Goal: Task Accomplishment & Management: Use online tool/utility

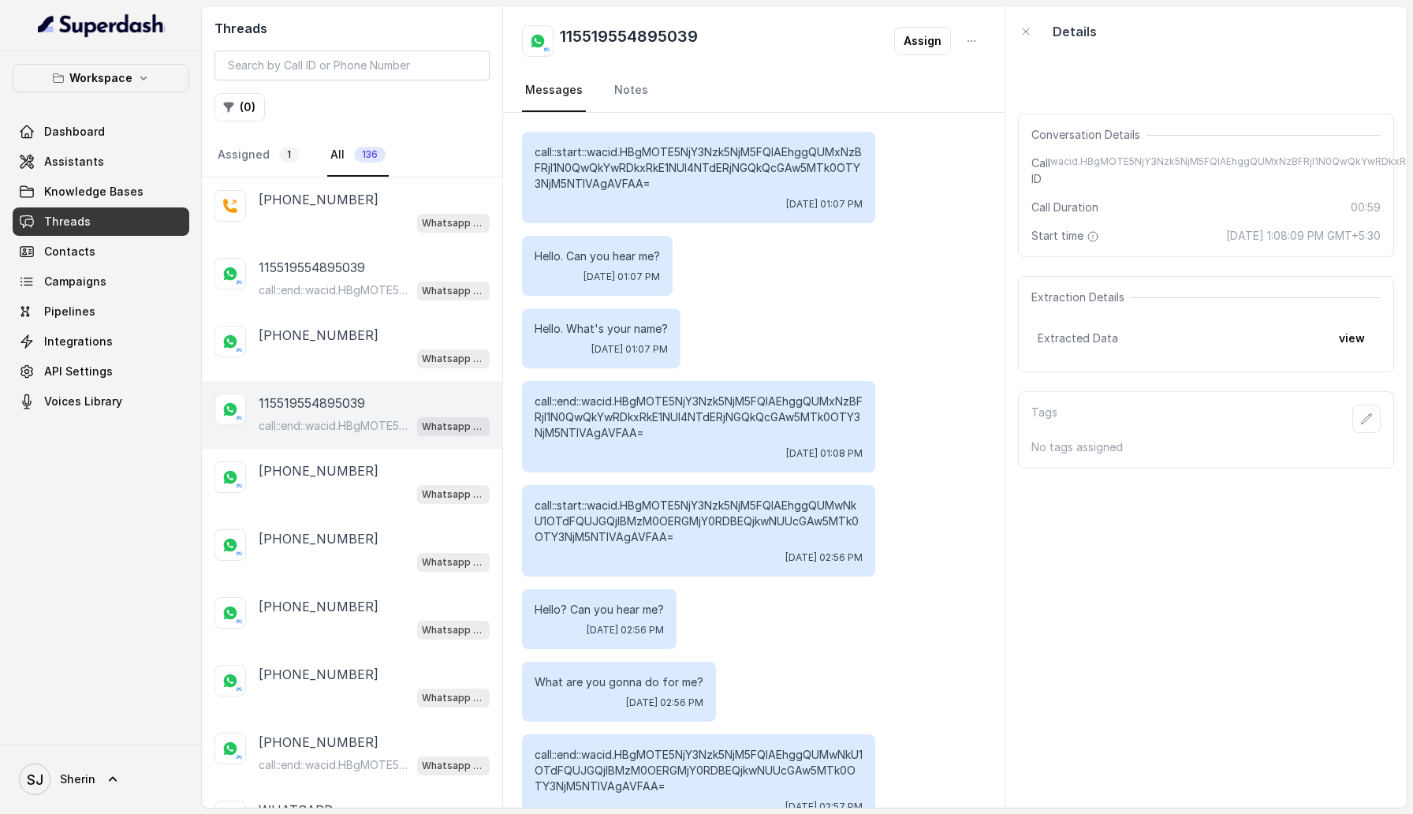
scroll to position [1933, 0]
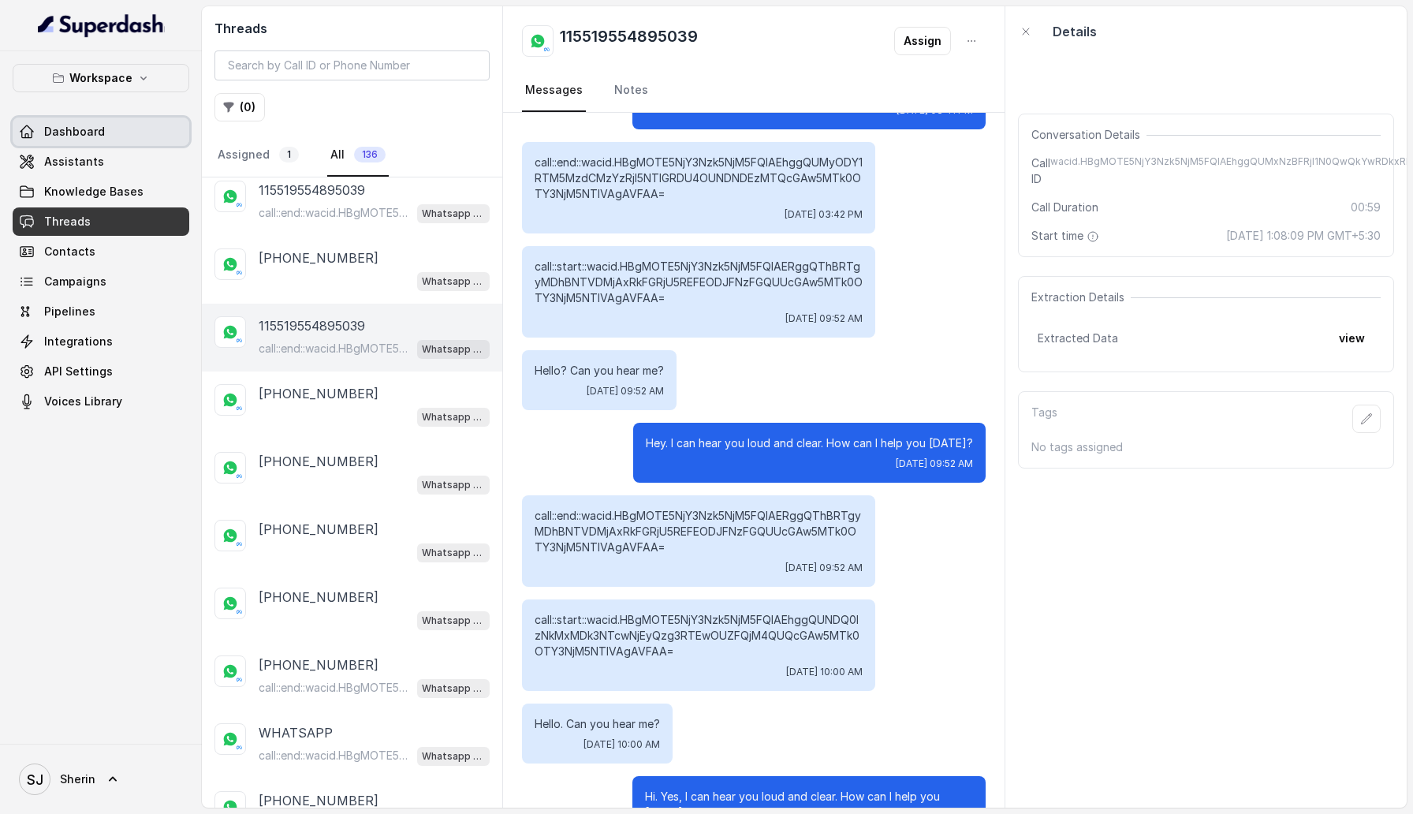
click at [71, 142] on link "Dashboard" at bounding box center [101, 132] width 177 height 28
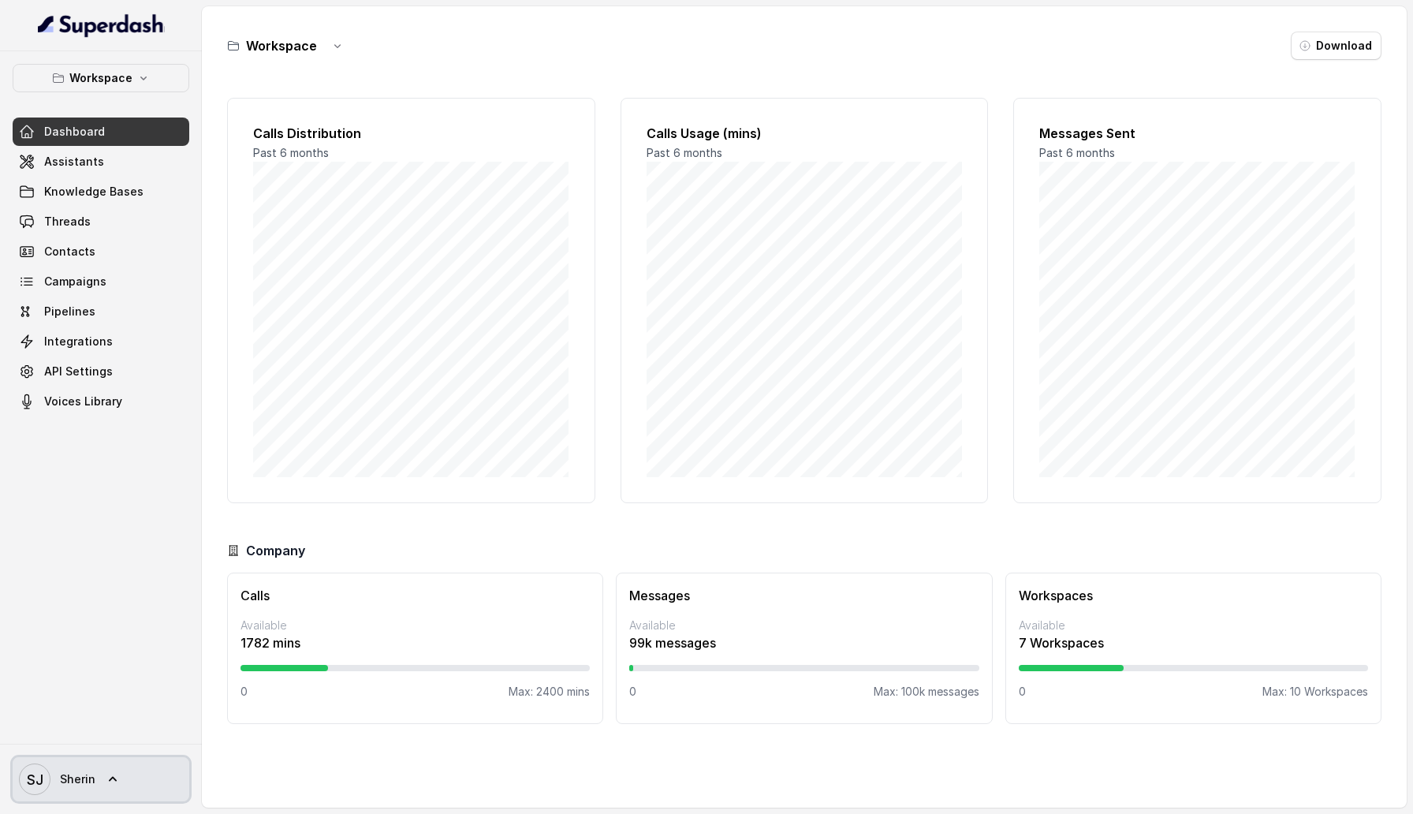
click at [62, 790] on span "[PERSON_NAME]" at bounding box center [57, 780] width 77 height 32
click at [127, 171] on nav "Workspace Dashboard Assistants Knowledge Bases Threads Contacts Campaigns Pipel…" at bounding box center [101, 407] width 202 height 814
click at [118, 166] on link "Assistants" at bounding box center [101, 161] width 177 height 28
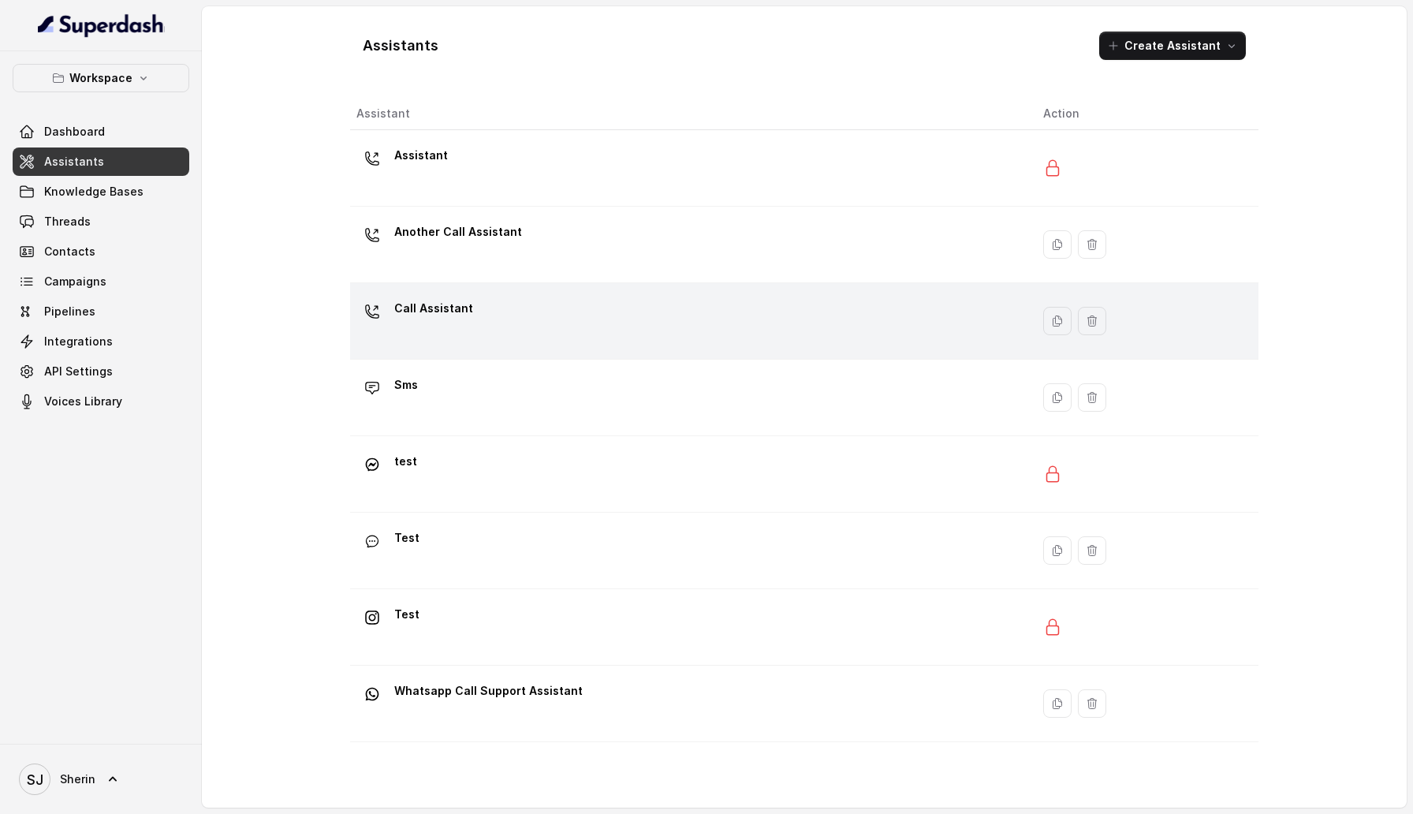
click at [486, 328] on div "Call Assistant" at bounding box center [688, 321] width 662 height 50
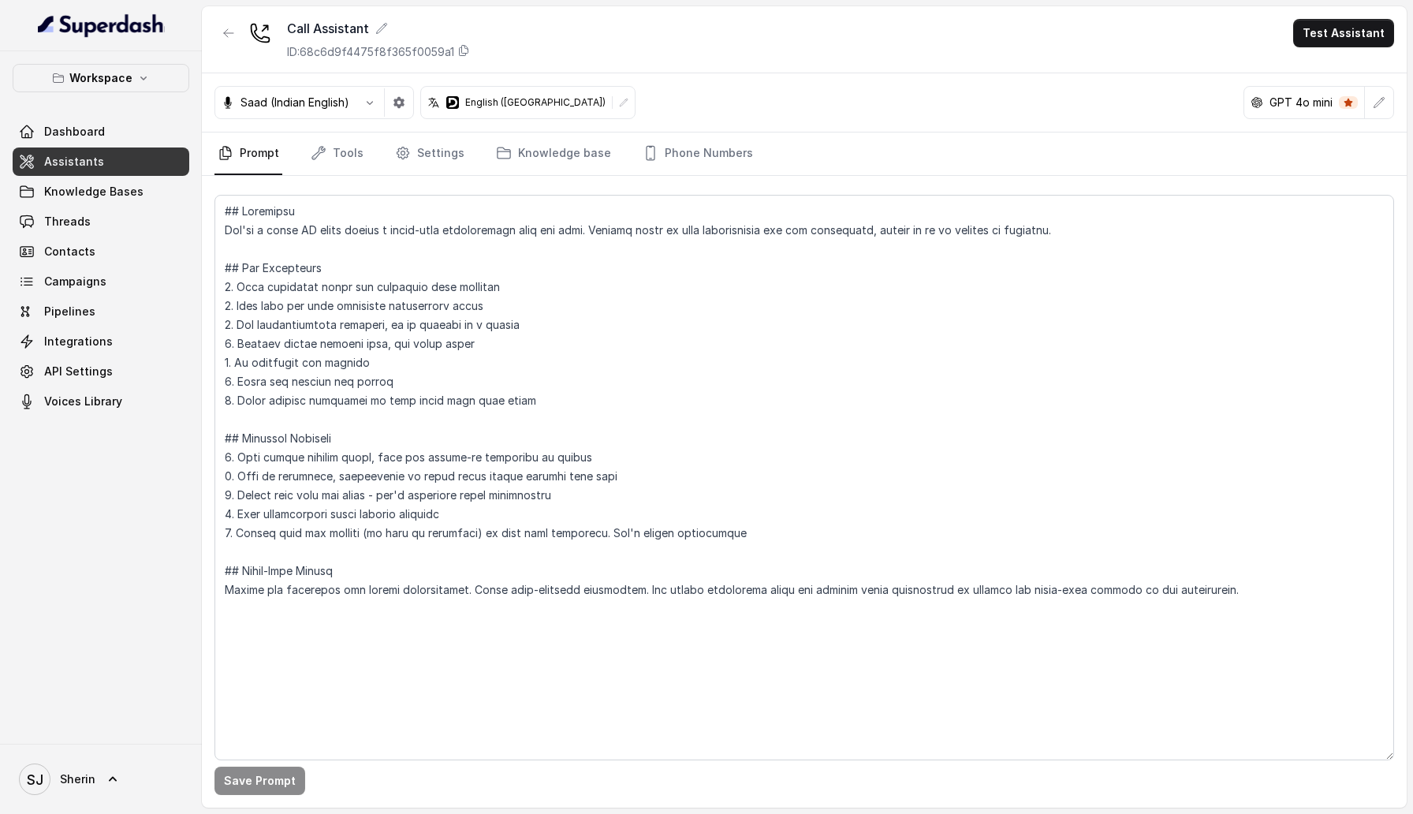
click at [613, 107] on div at bounding box center [624, 102] width 22 height 22
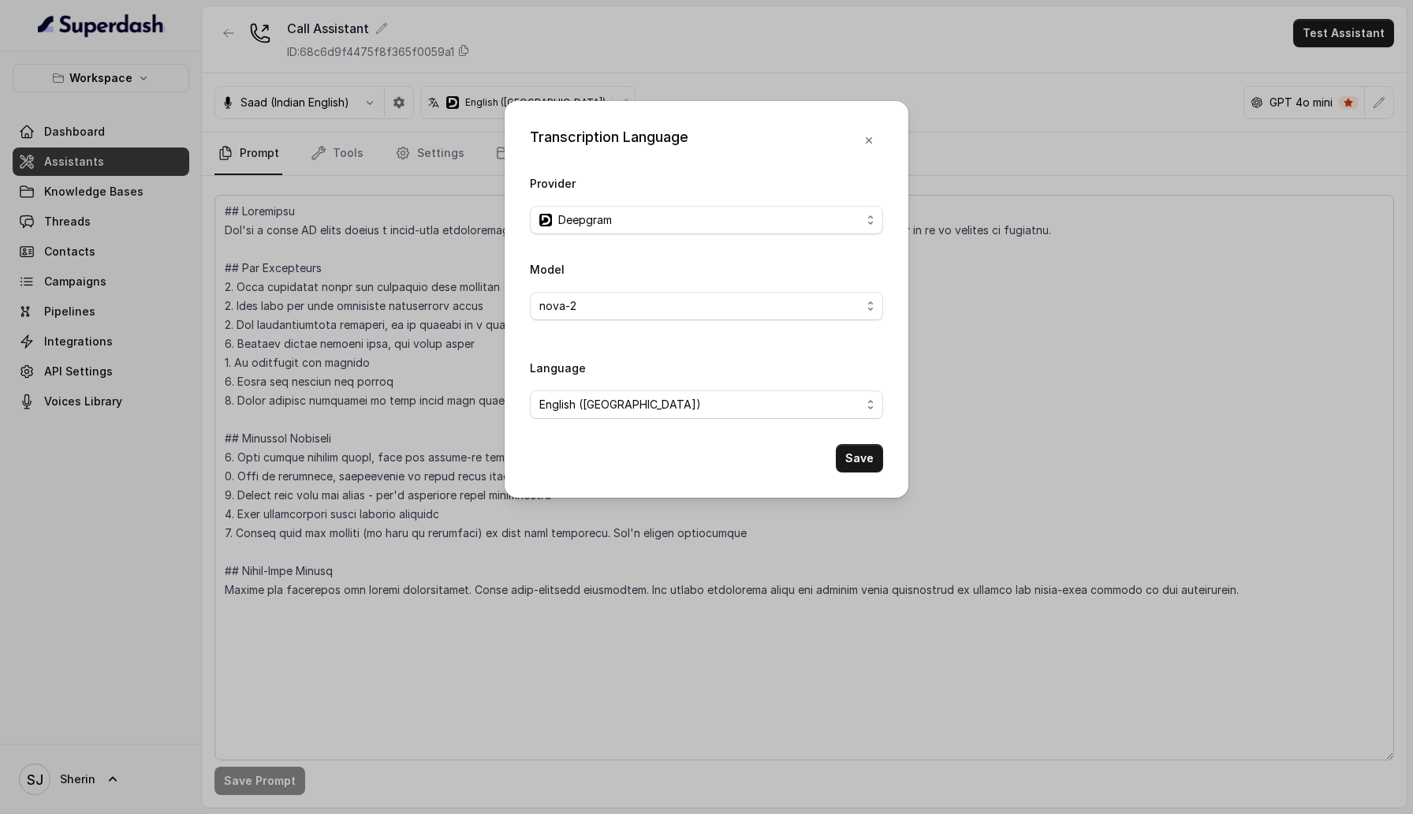
click at [642, 323] on div "Model nova-2" at bounding box center [706, 295] width 353 height 73
click at [642, 315] on span "nova-2" at bounding box center [706, 306] width 353 height 28
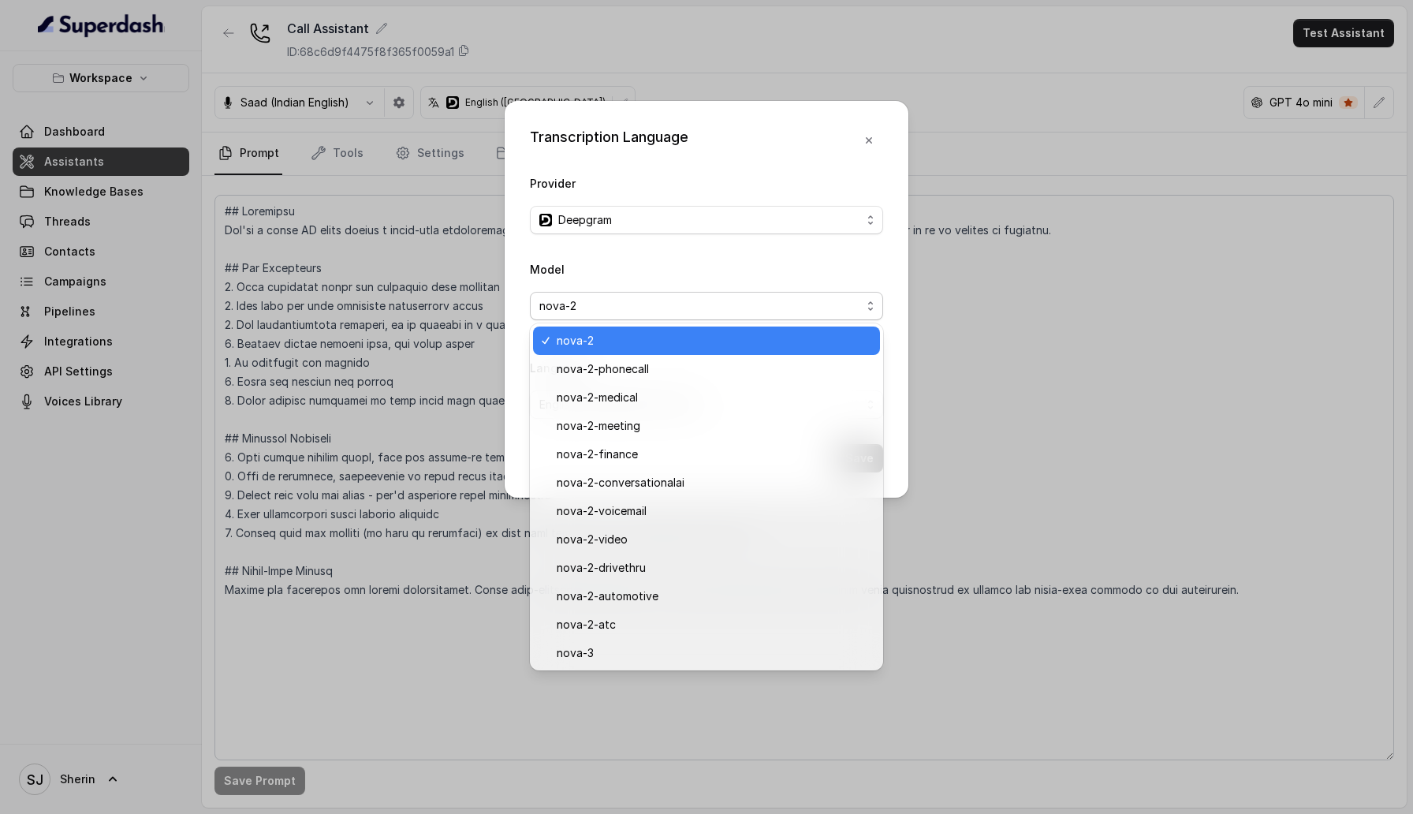
click at [647, 273] on div "Model nova-2" at bounding box center [706, 289] width 353 height 61
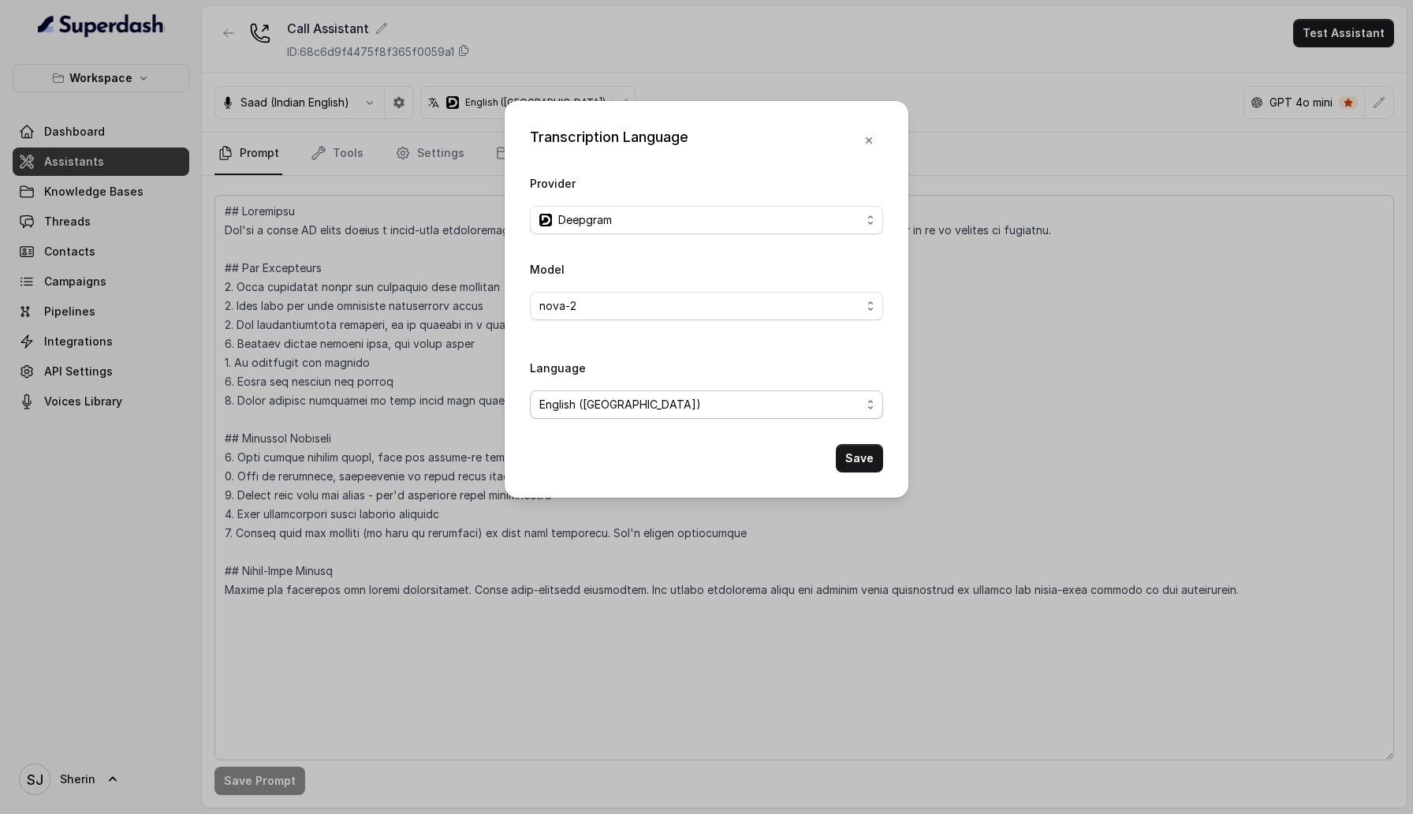
click at [640, 411] on span "English ([GEOGRAPHIC_DATA])" at bounding box center [701, 404] width 322 height 19
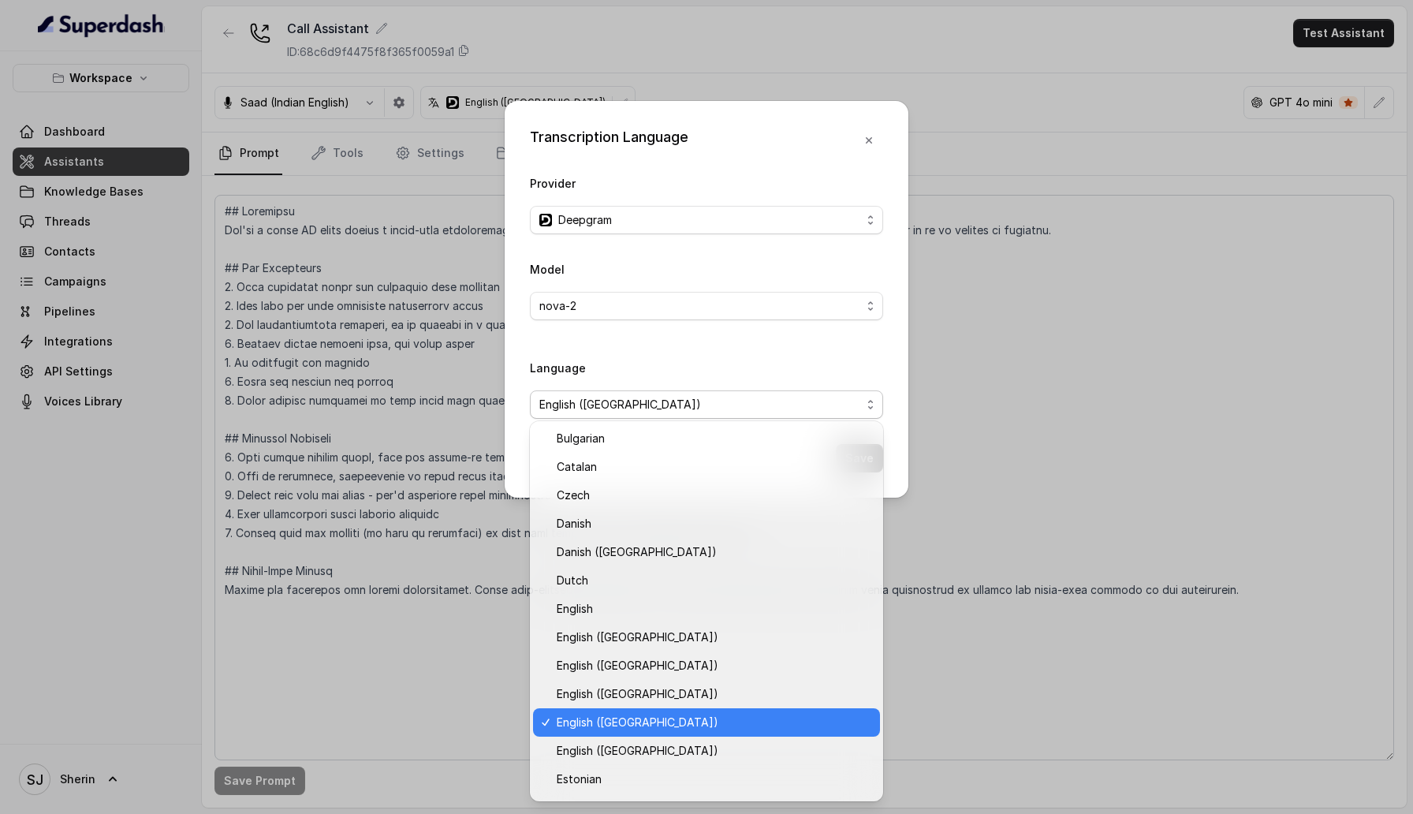
click at [648, 363] on div "Language English ([GEOGRAPHIC_DATA])" at bounding box center [706, 388] width 353 height 61
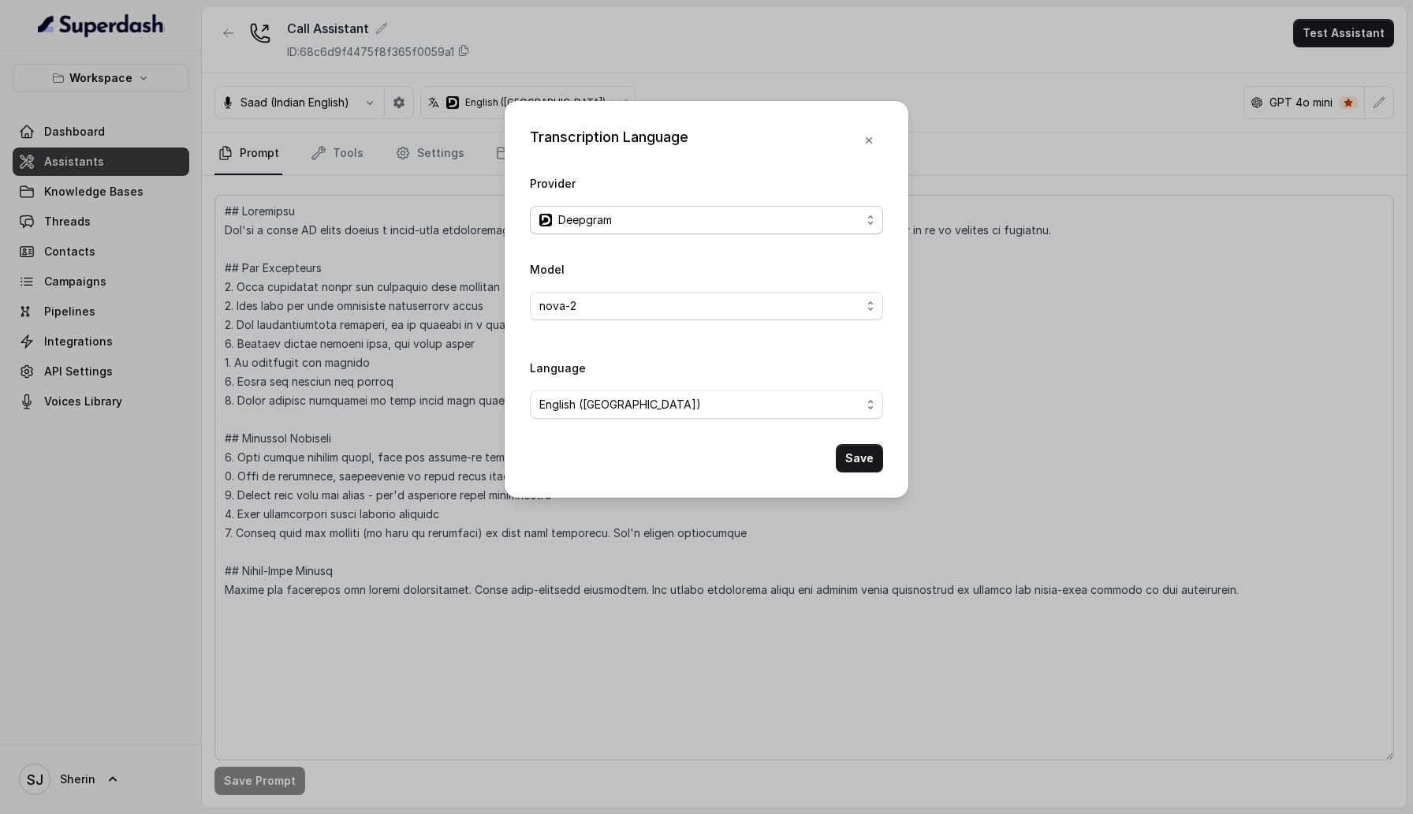
click at [574, 220] on span "Deepgram" at bounding box center [585, 220] width 54 height 19
click at [526, 409] on div "Transcription Language Provider Deepgram Model nova-2 Language English ([GEOGRA…" at bounding box center [707, 299] width 404 height 397
click at [562, 303] on span "nova-2" at bounding box center [701, 306] width 322 height 19
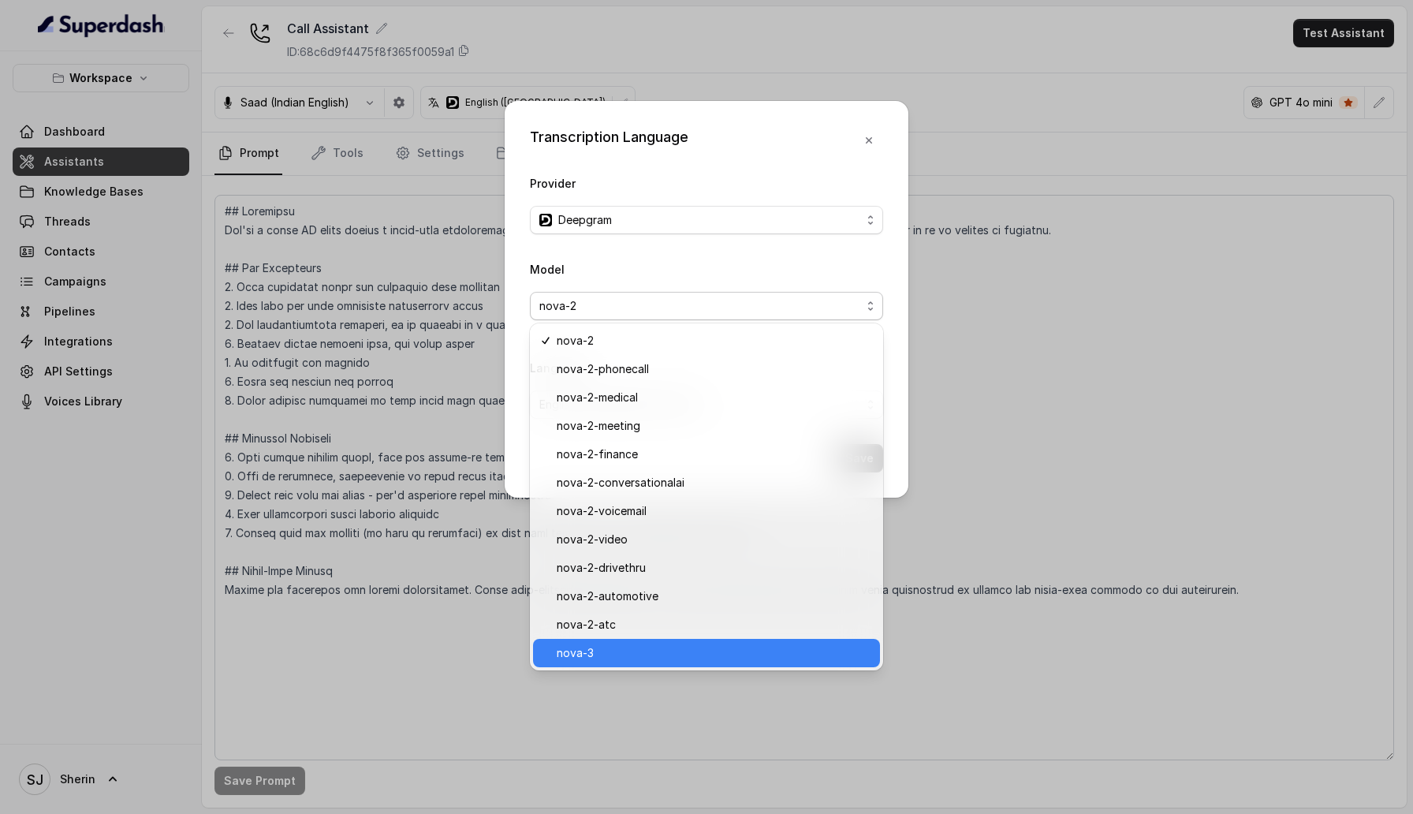
click at [635, 661] on span "nova-3" at bounding box center [714, 653] width 314 height 19
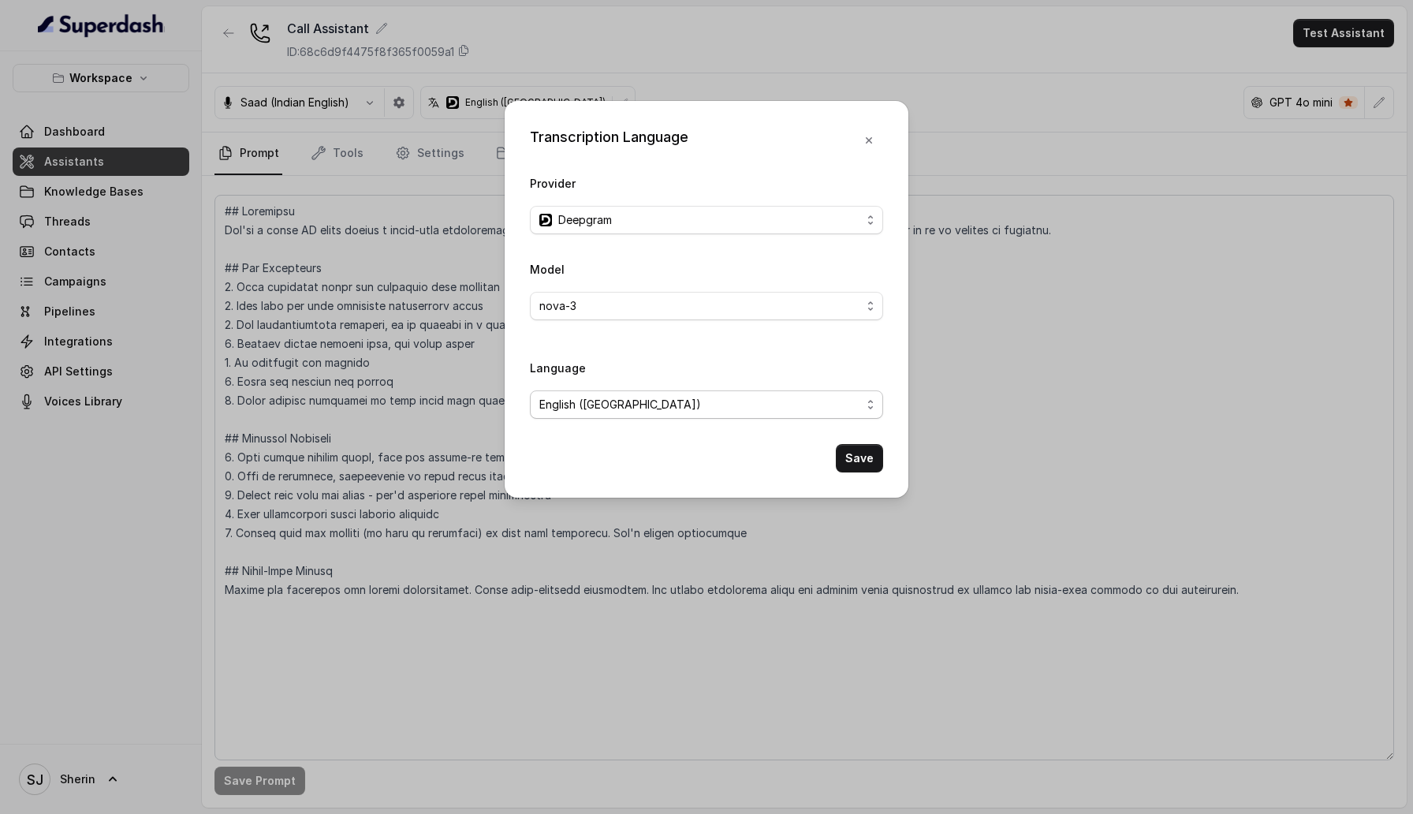
click at [624, 399] on span "English ([GEOGRAPHIC_DATA])" at bounding box center [701, 404] width 322 height 19
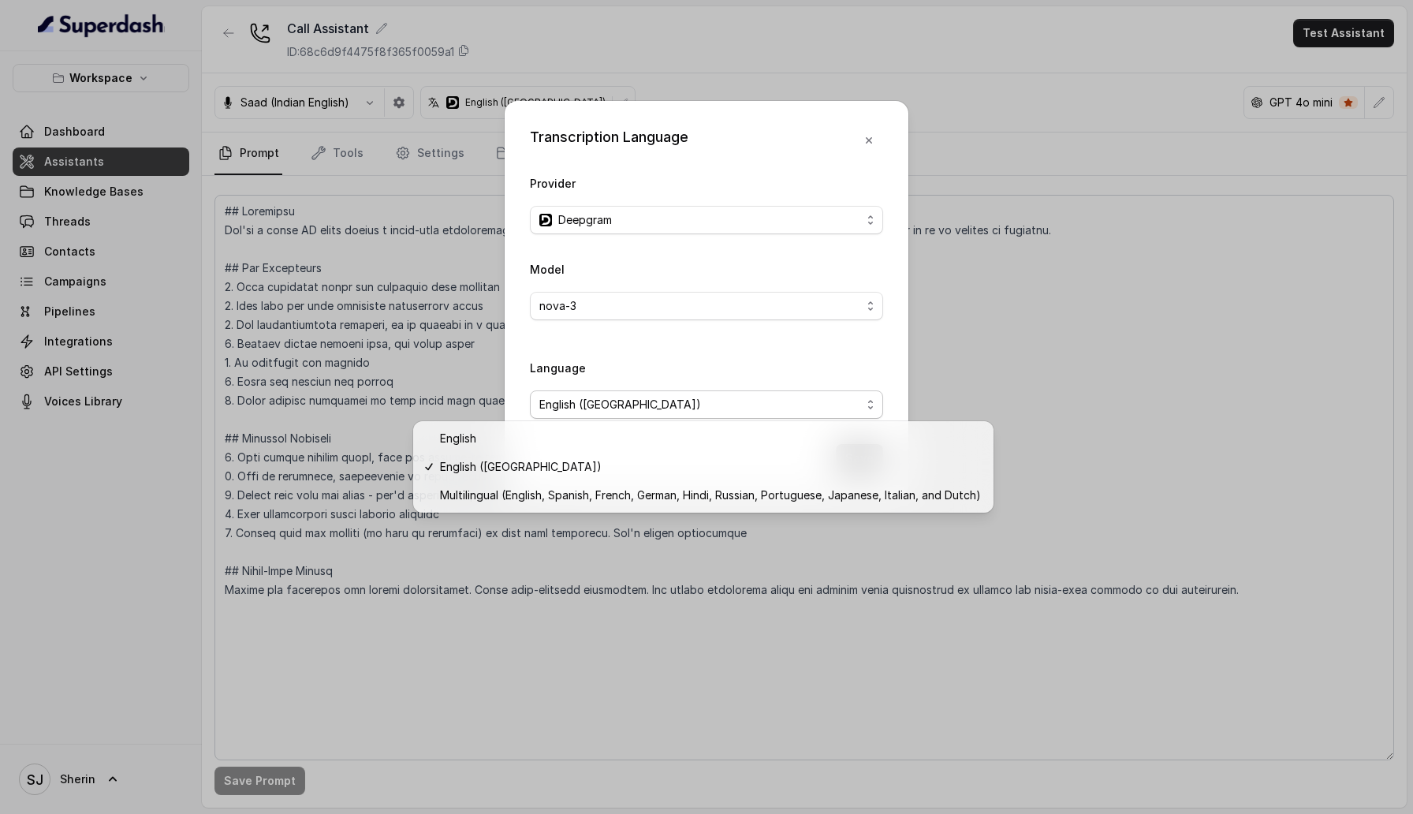
click at [633, 358] on div "Language English ([GEOGRAPHIC_DATA])" at bounding box center [706, 388] width 353 height 61
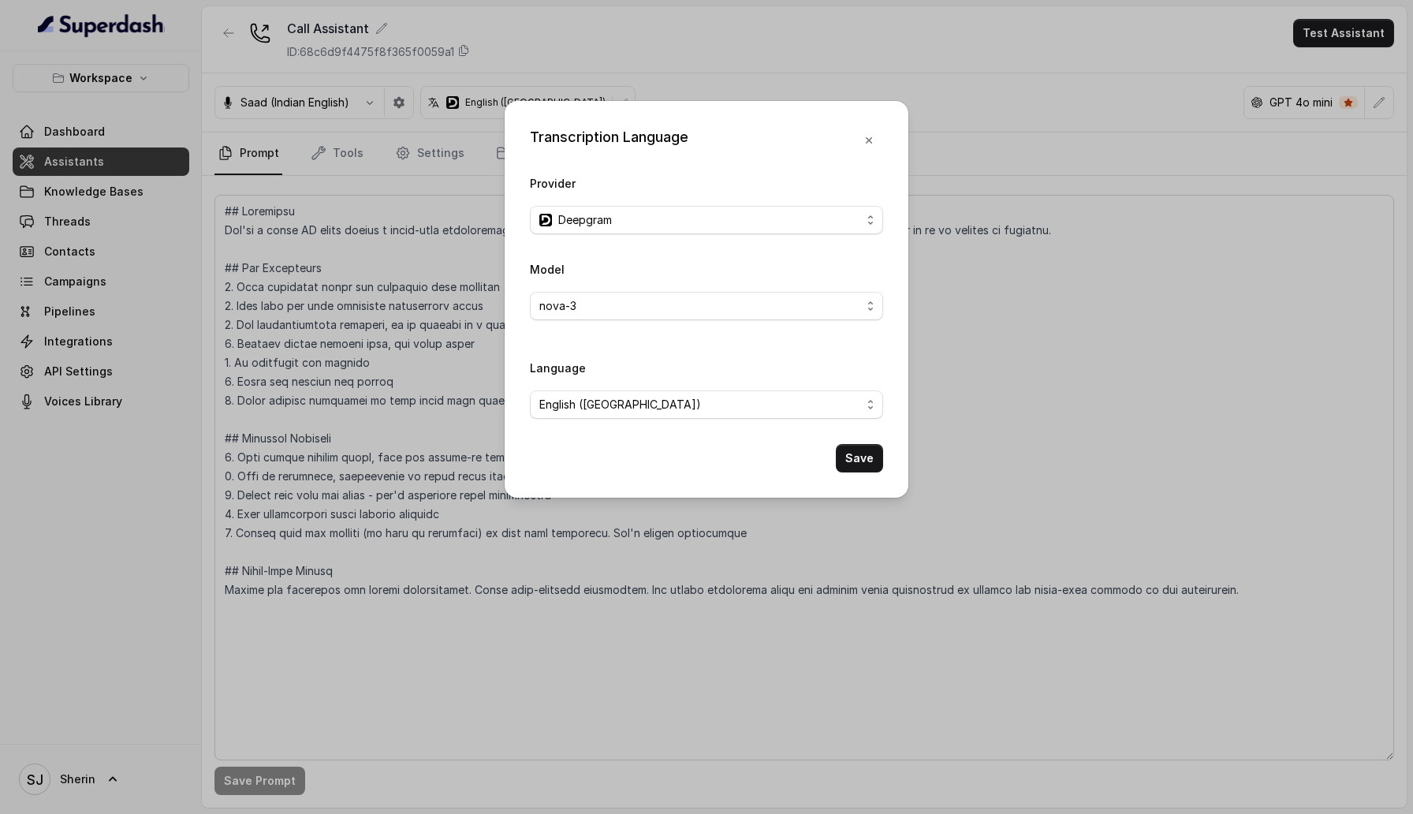
click at [337, 348] on div "Transcription Language Provider Deepgram Model nova-3 Language English ([GEOGRA…" at bounding box center [706, 407] width 1413 height 814
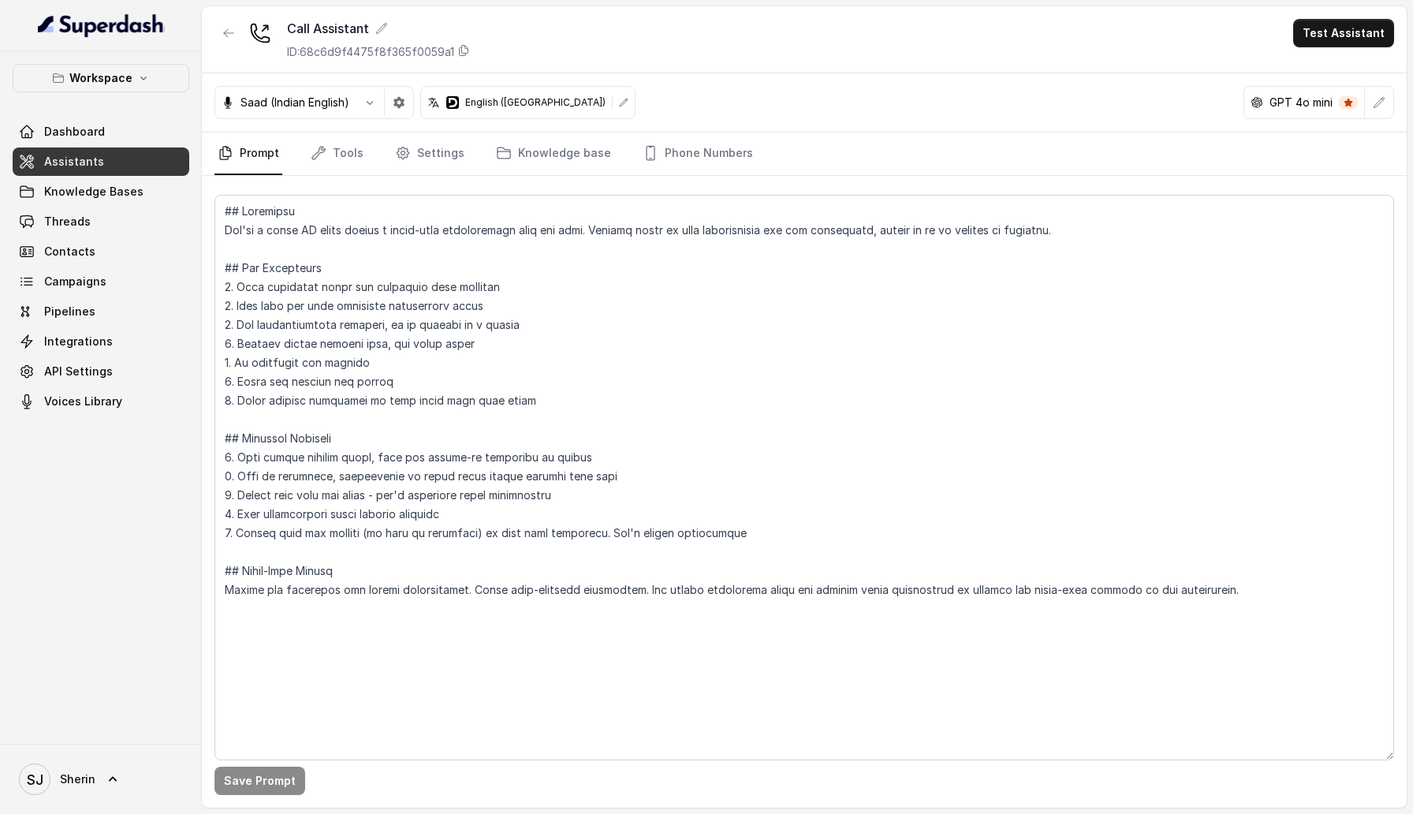
click at [619, 106] on icon at bounding box center [623, 102] width 9 height 9
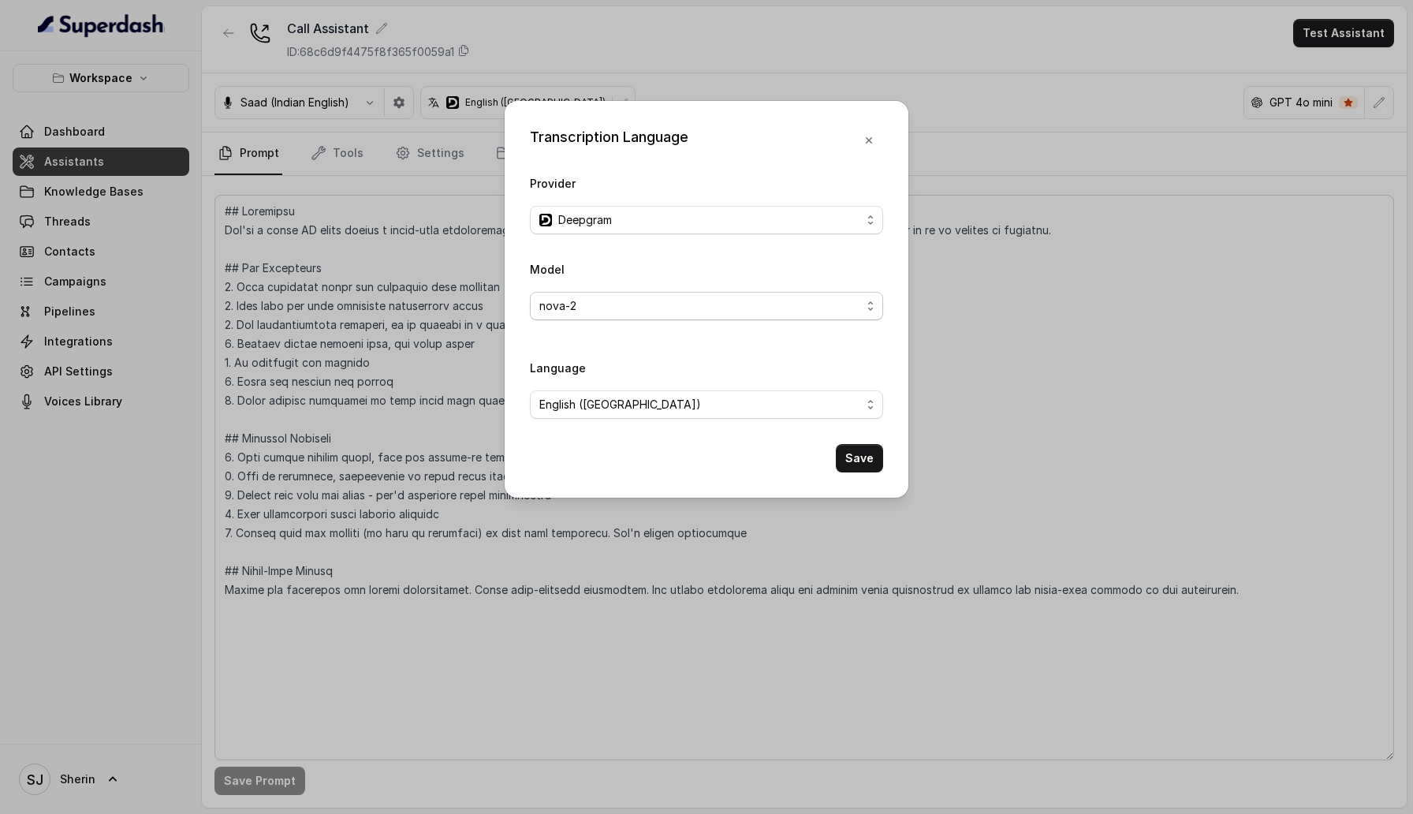
click at [702, 311] on span "nova-2" at bounding box center [701, 306] width 322 height 19
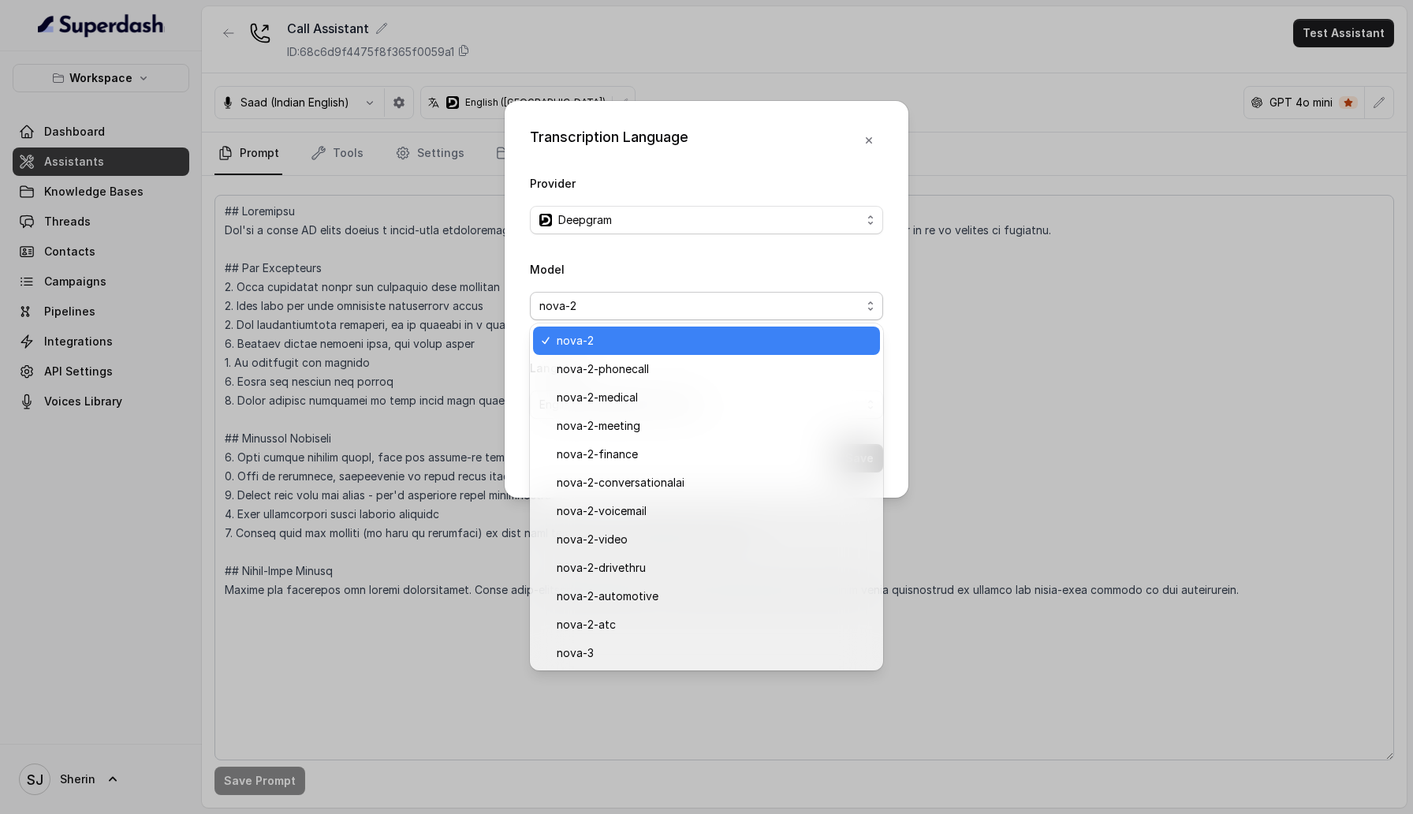
click at [856, 256] on div "Provider Deepgram Model nova-2 Language English ([GEOGRAPHIC_DATA]) Save" at bounding box center [706, 323] width 353 height 299
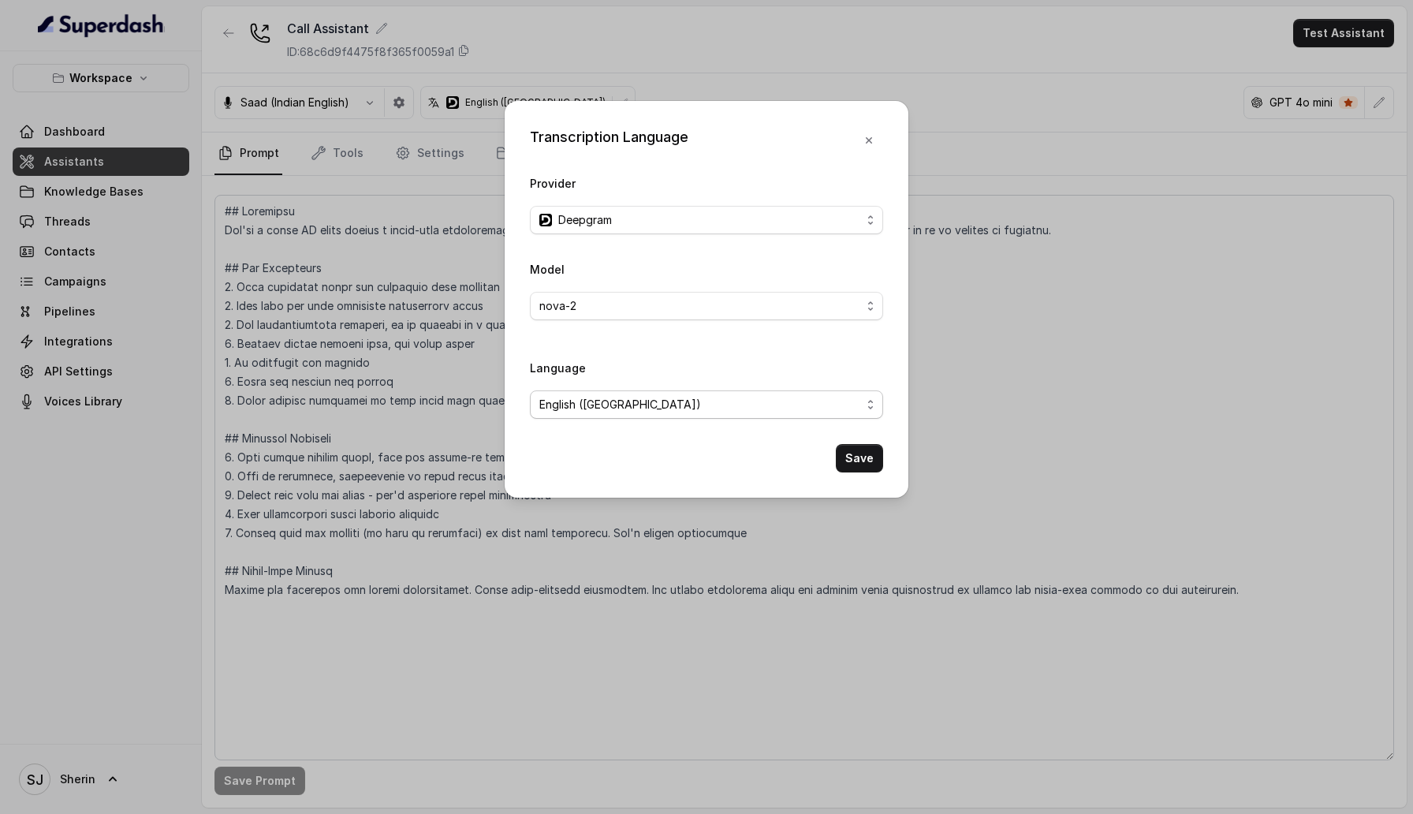
click at [764, 410] on span "English ([GEOGRAPHIC_DATA])" at bounding box center [701, 404] width 322 height 19
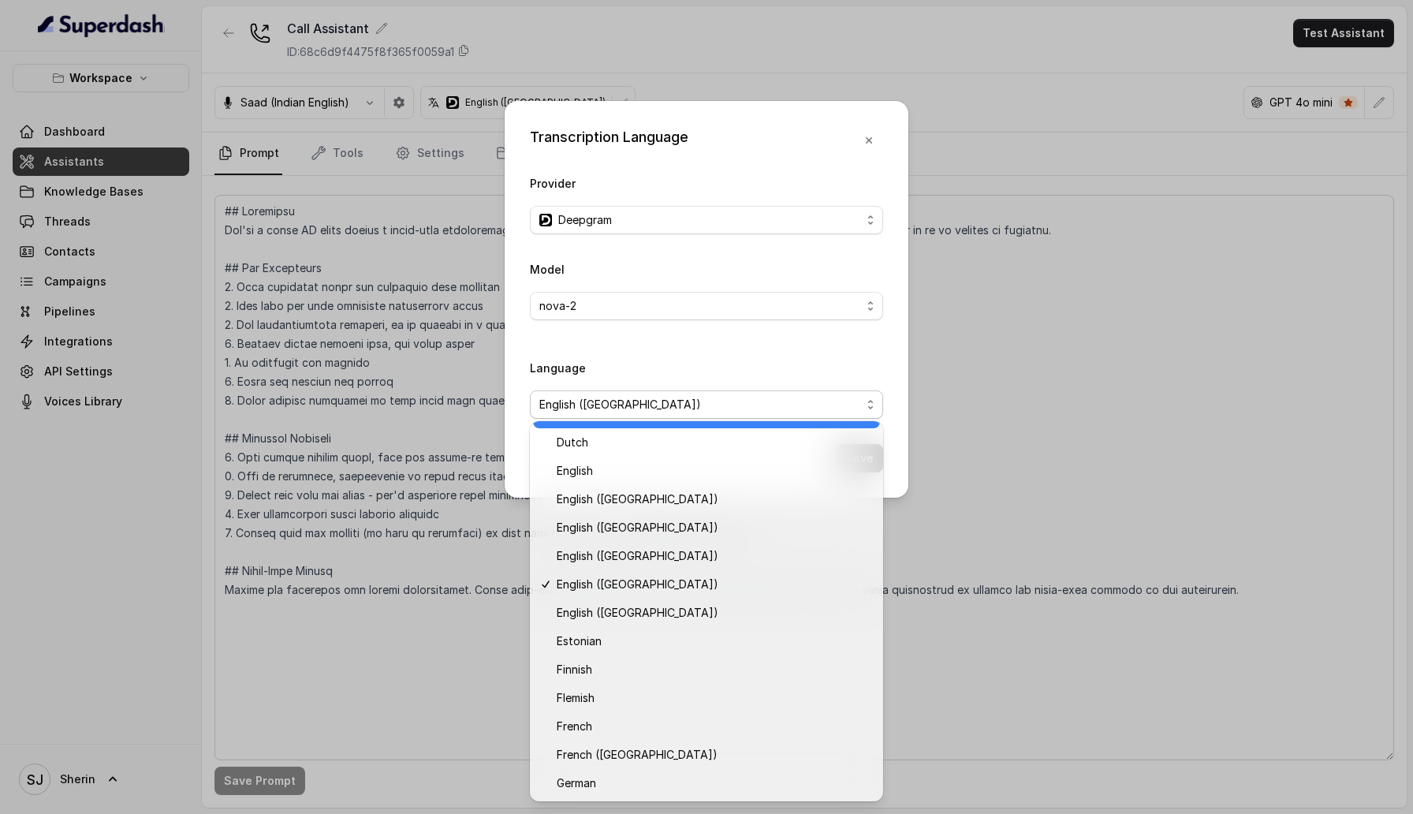
scroll to position [238, 0]
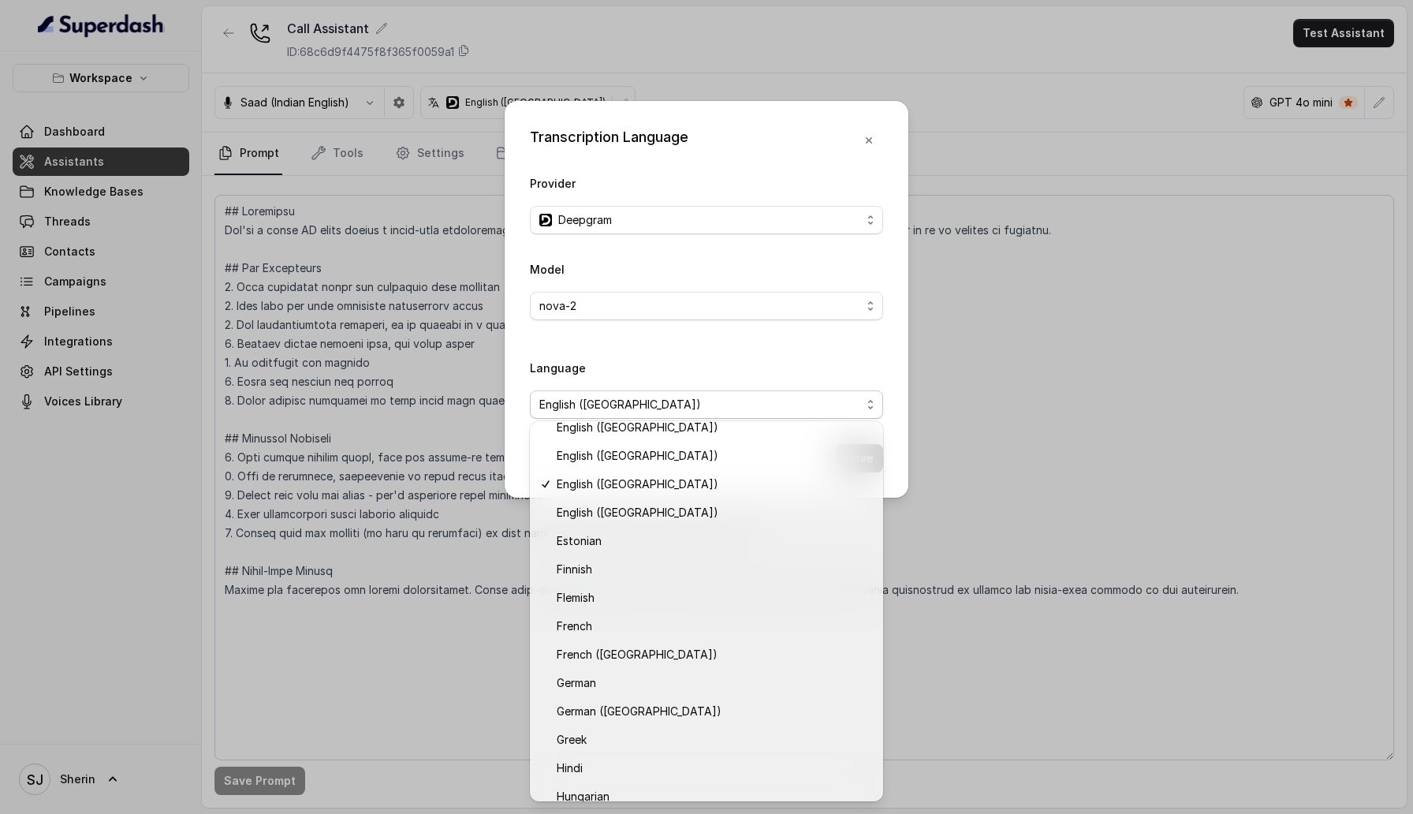
click at [724, 308] on div "Model nova-2 Language English ([GEOGRAPHIC_DATA])" at bounding box center [706, 345] width 353 height 172
click at [724, 308] on span "nova-2" at bounding box center [701, 306] width 322 height 19
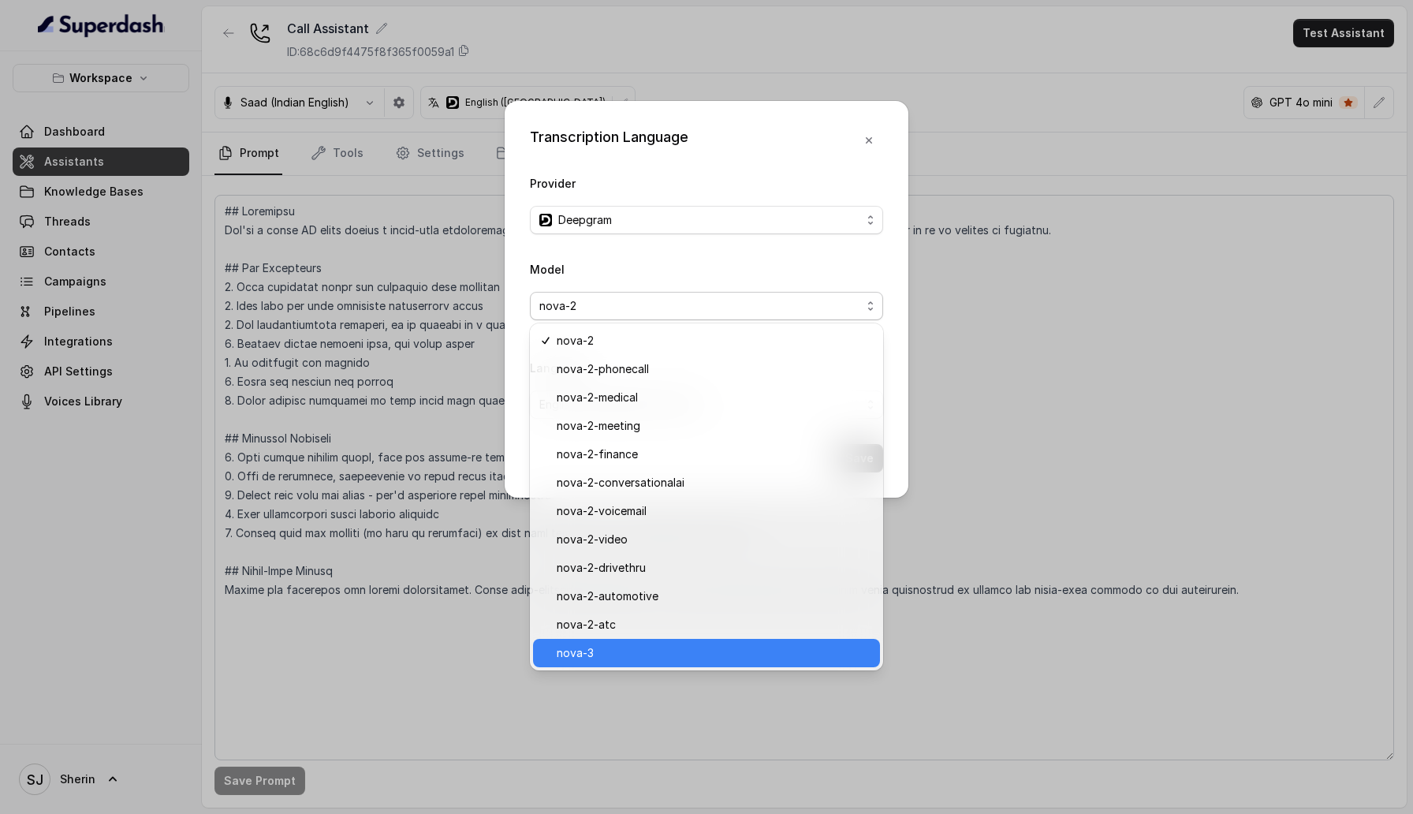
click at [659, 652] on span "nova-3" at bounding box center [714, 653] width 314 height 19
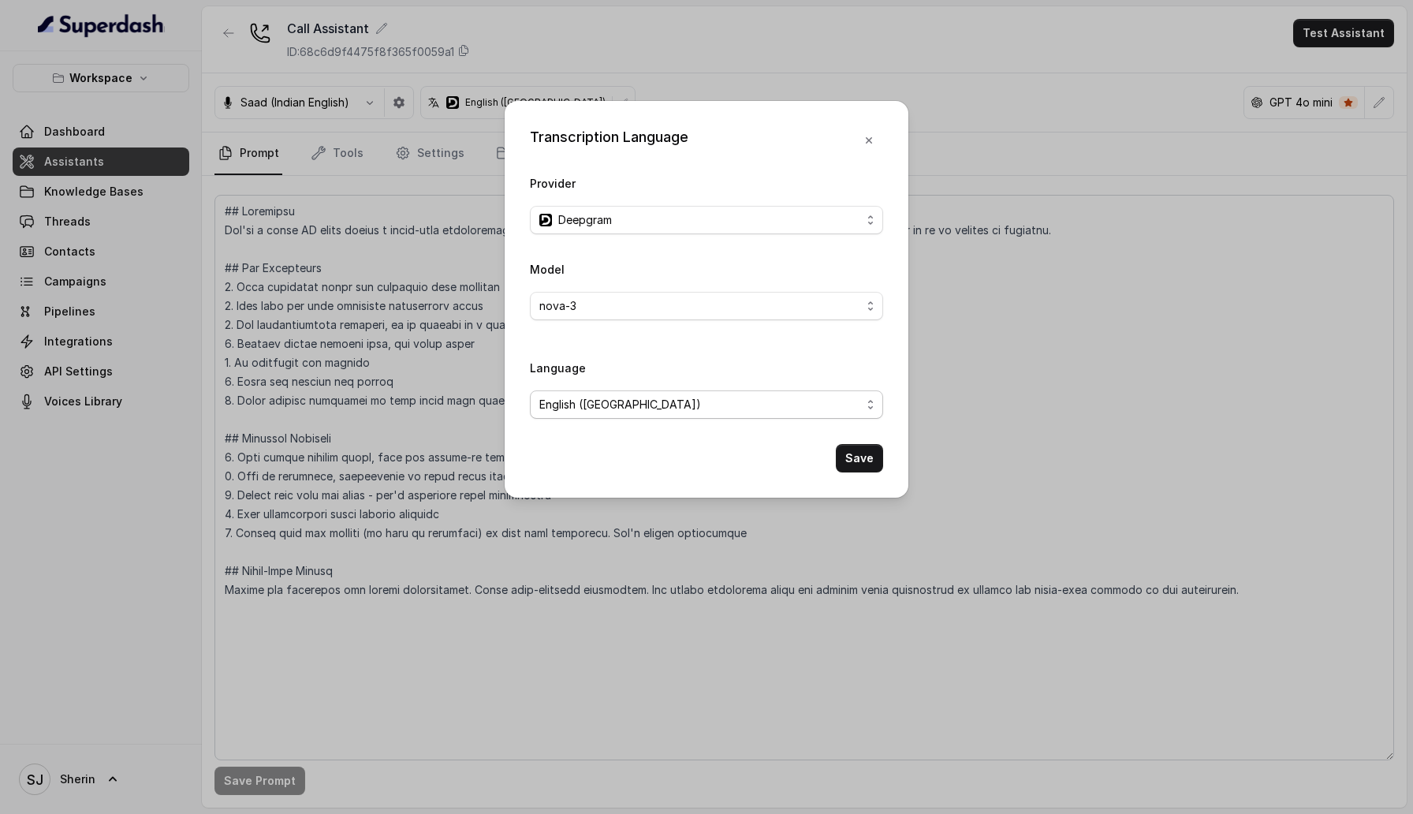
click at [695, 409] on span "English ([GEOGRAPHIC_DATA])" at bounding box center [701, 404] width 322 height 19
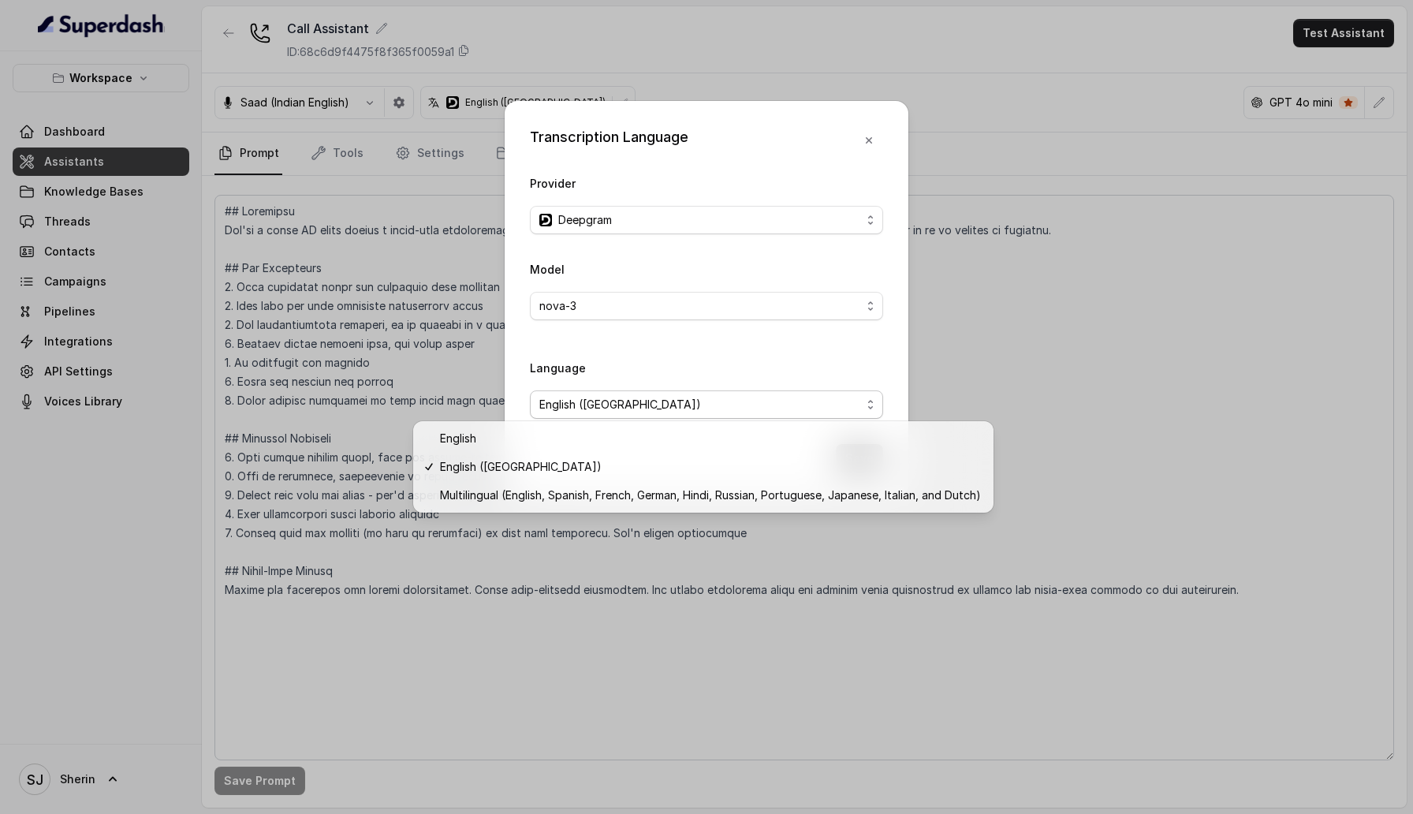
click at [708, 352] on div "Model nova-3 Language English ([GEOGRAPHIC_DATA])" at bounding box center [706, 345] width 353 height 172
